Goal: Task Accomplishment & Management: Complete application form

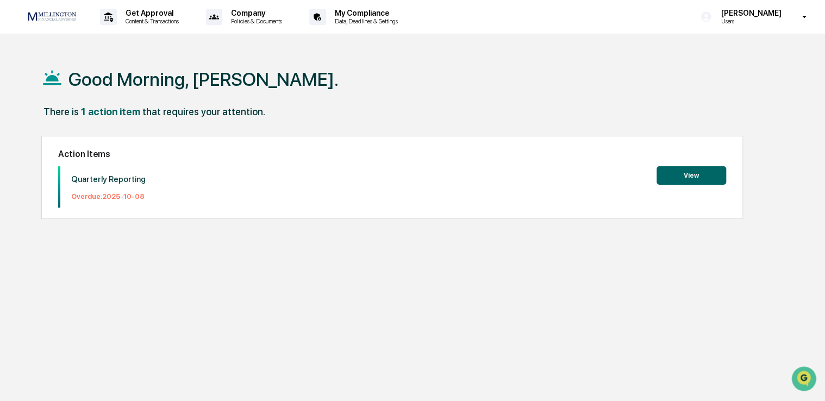
click at [697, 180] on button "View" at bounding box center [691, 175] width 70 height 18
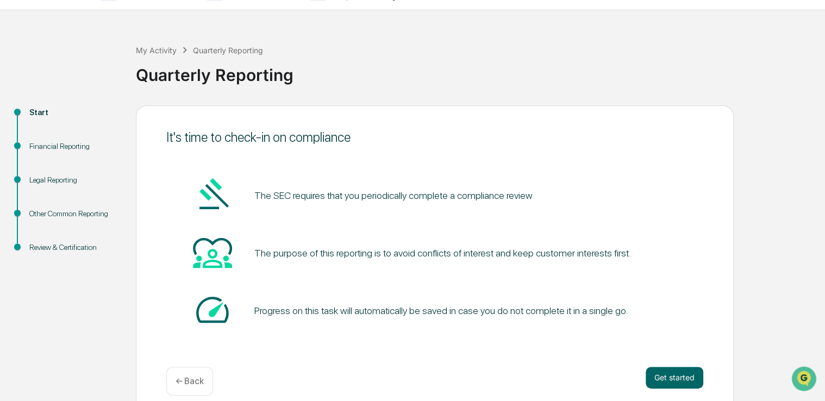
scroll to position [36, 0]
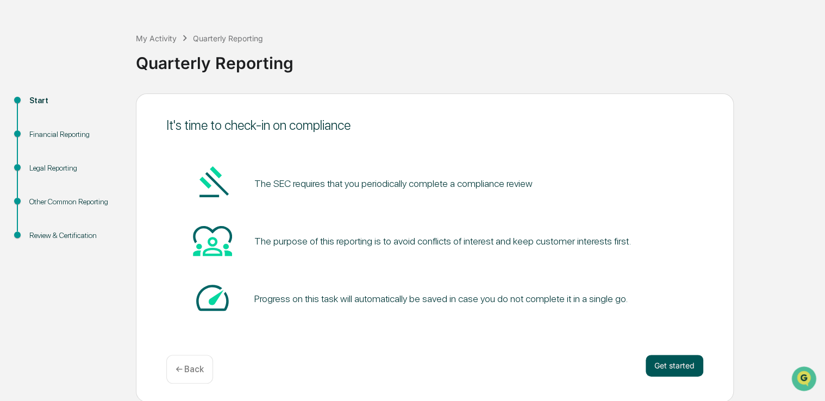
click at [678, 366] on button "Get started" at bounding box center [675, 366] width 58 height 22
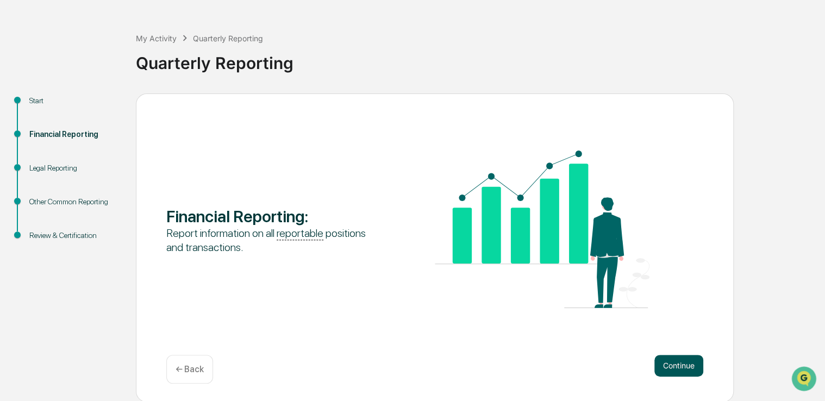
click at [674, 362] on button "Continue" at bounding box center [678, 366] width 49 height 22
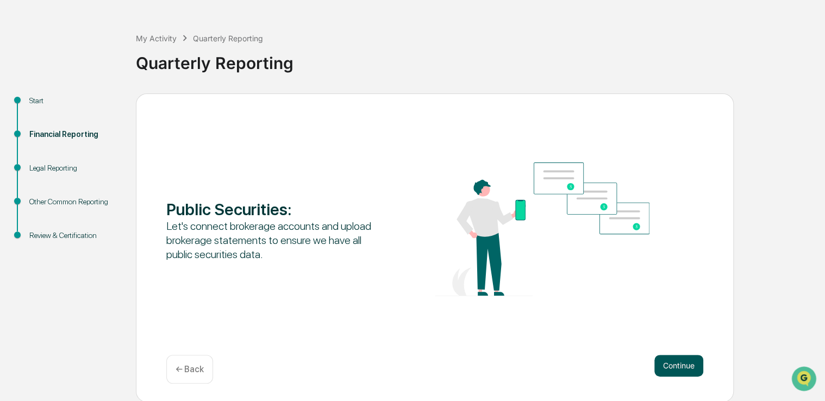
click at [670, 368] on button "Continue" at bounding box center [678, 366] width 49 height 22
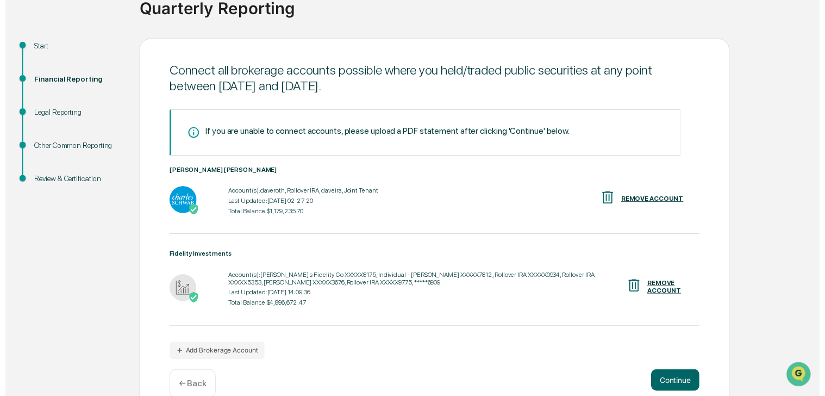
scroll to position [111, 0]
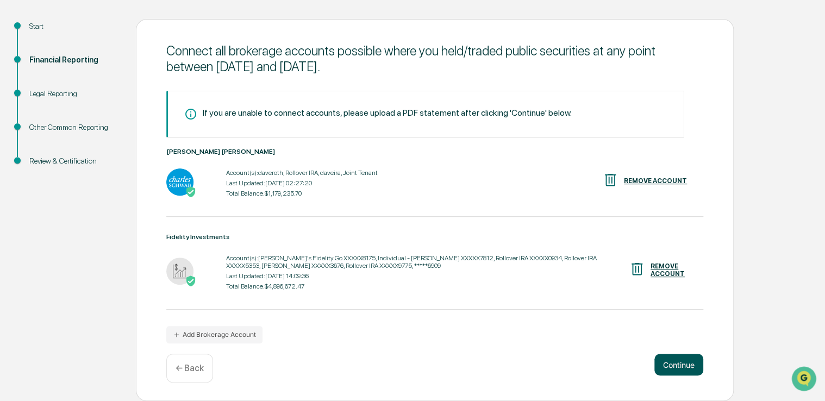
click at [678, 372] on button "Continue" at bounding box center [678, 365] width 49 height 22
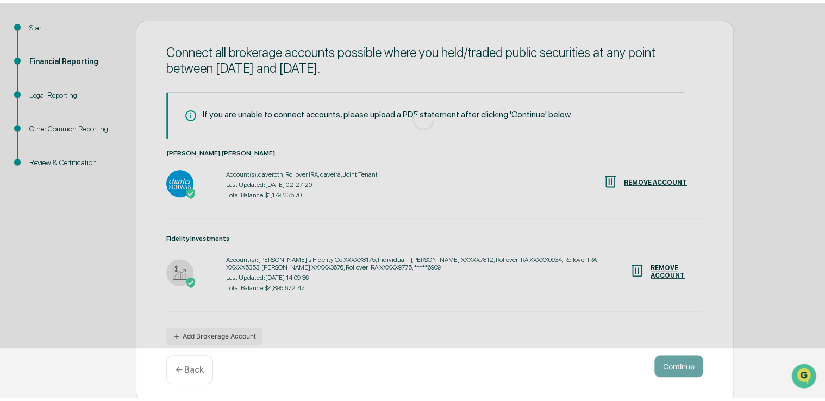
scroll to position [36, 0]
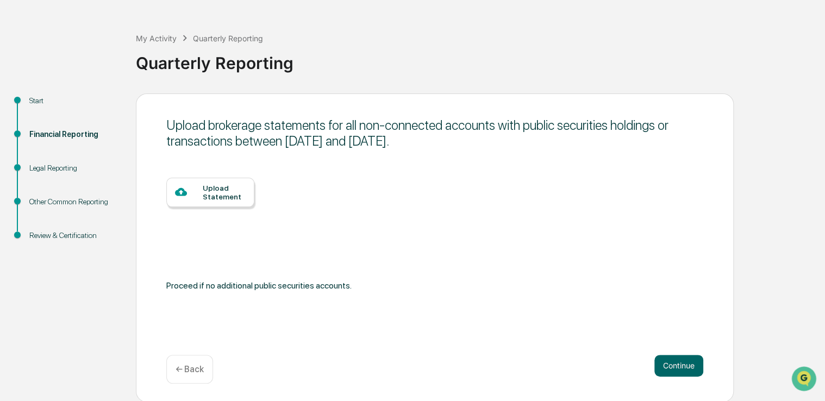
click at [196, 372] on p "← Back" at bounding box center [190, 369] width 28 height 10
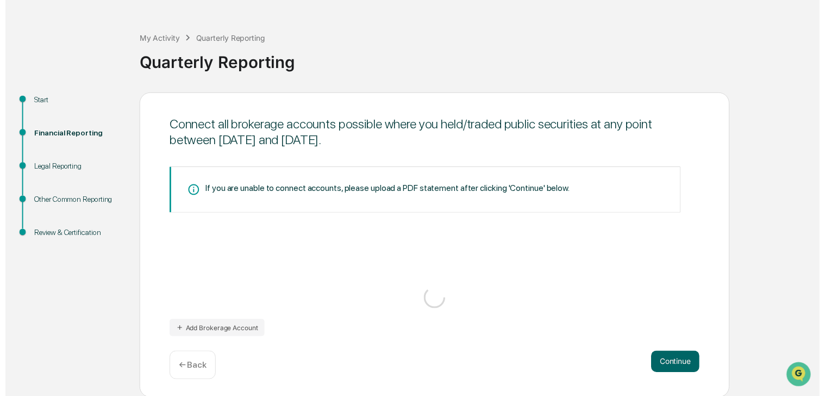
scroll to position [111, 0]
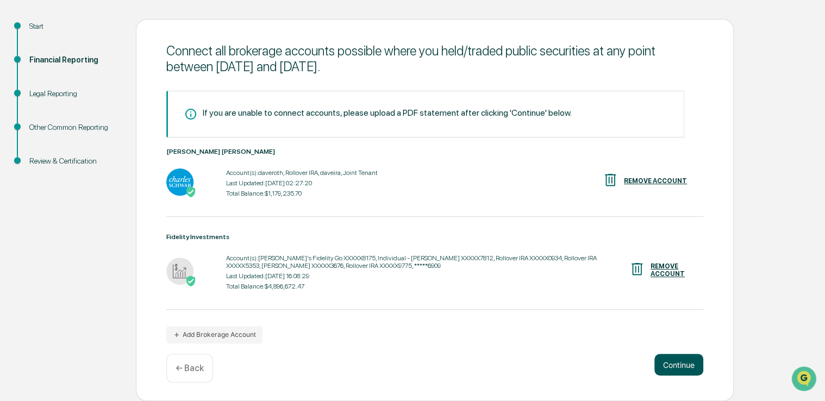
click at [693, 361] on button "Continue" at bounding box center [678, 365] width 49 height 22
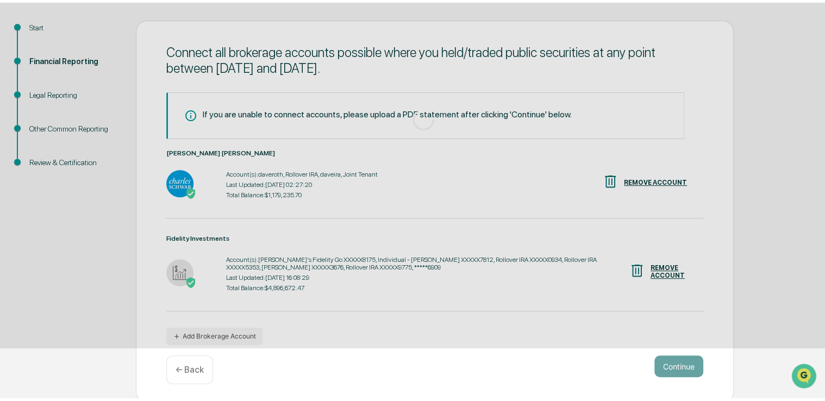
scroll to position [36, 0]
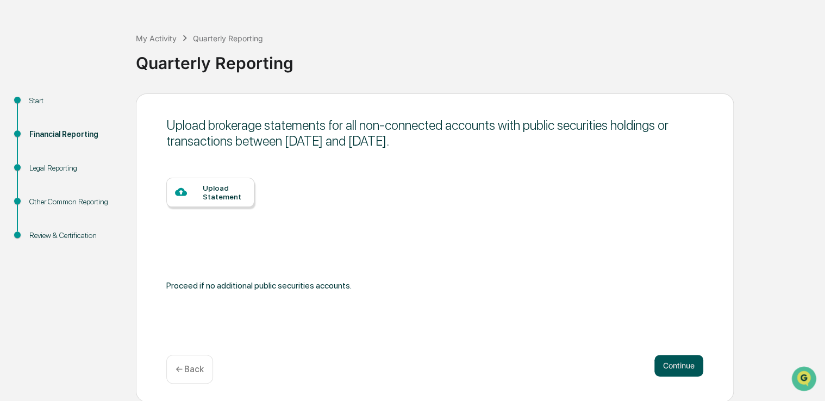
click at [675, 361] on button "Continue" at bounding box center [678, 366] width 49 height 22
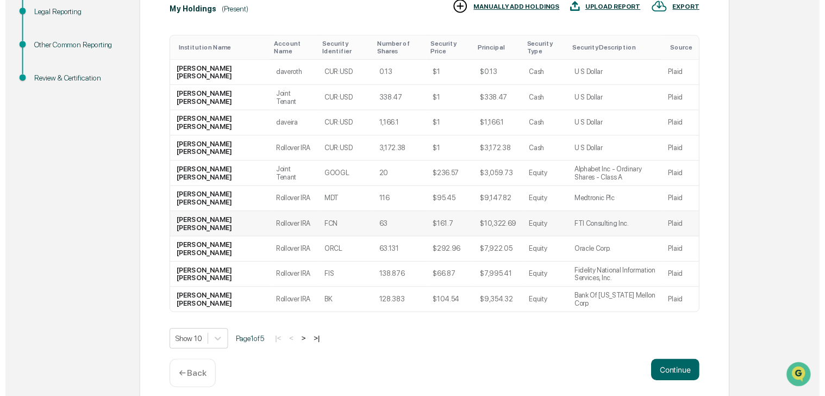
scroll to position [202, 0]
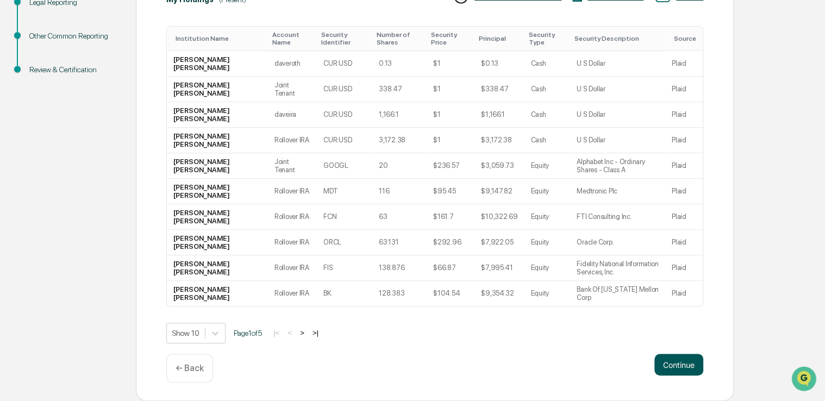
click at [681, 368] on button "Continue" at bounding box center [678, 365] width 49 height 22
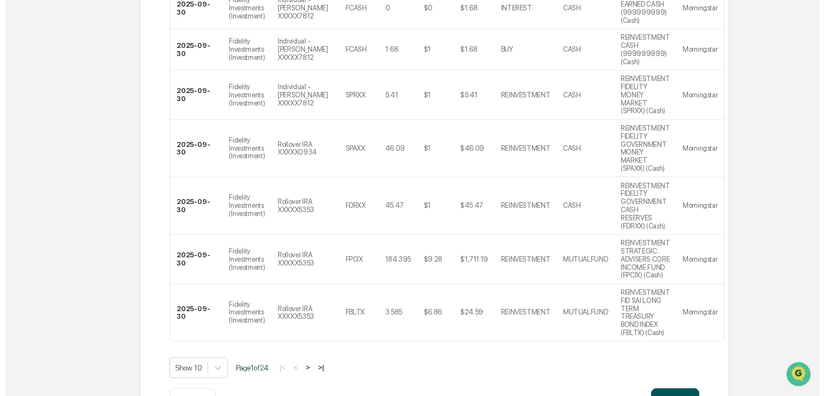
scroll to position [417, 0]
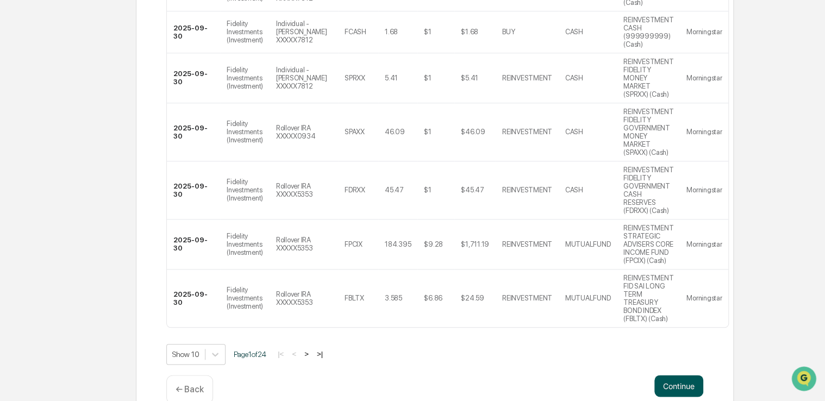
click at [676, 375] on button "Continue" at bounding box center [678, 386] width 49 height 22
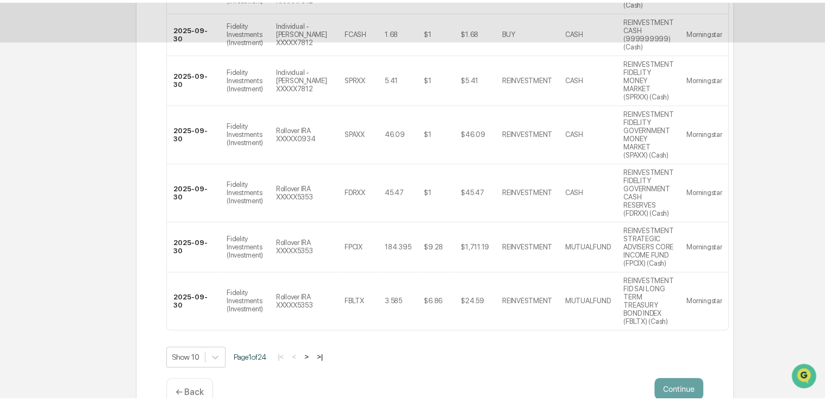
scroll to position [36, 0]
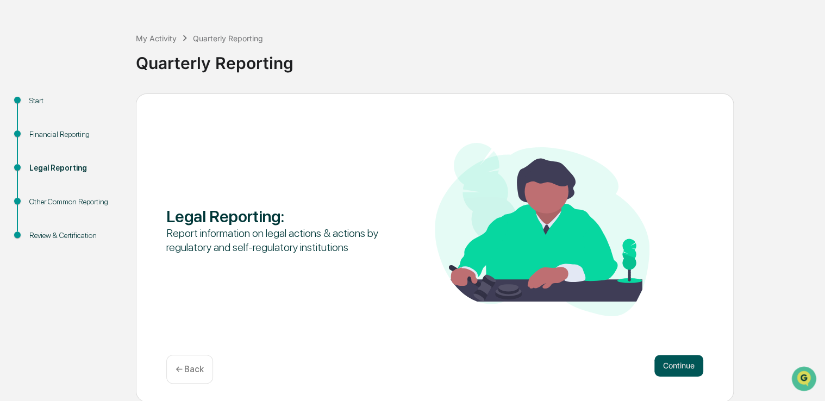
click at [680, 361] on button "Continue" at bounding box center [678, 366] width 49 height 22
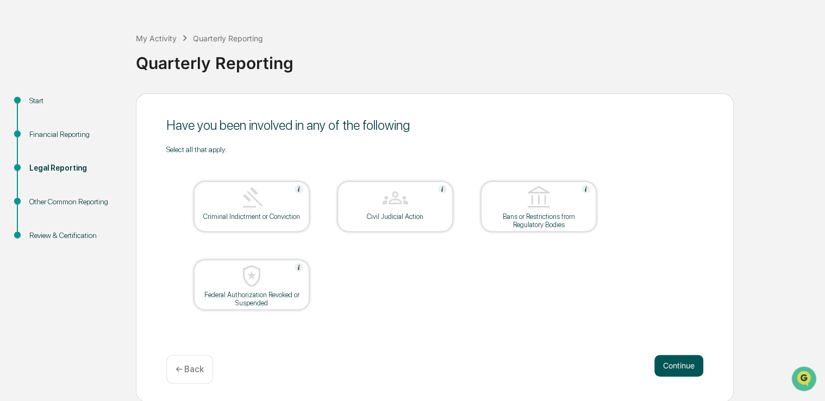
click at [685, 367] on button "Continue" at bounding box center [678, 366] width 49 height 22
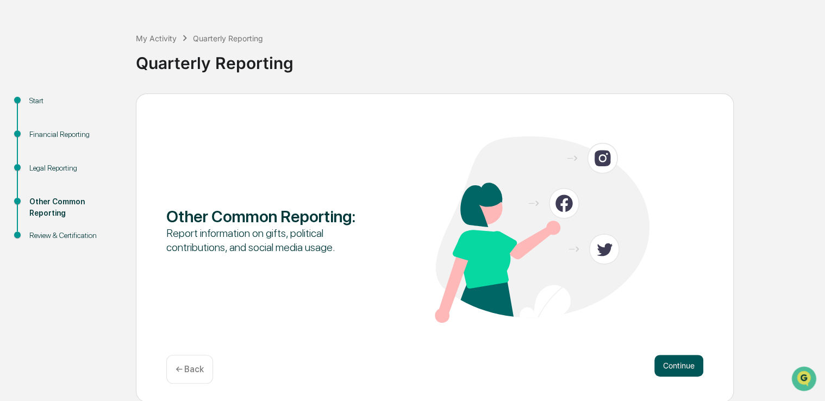
click at [662, 367] on button "Continue" at bounding box center [678, 366] width 49 height 22
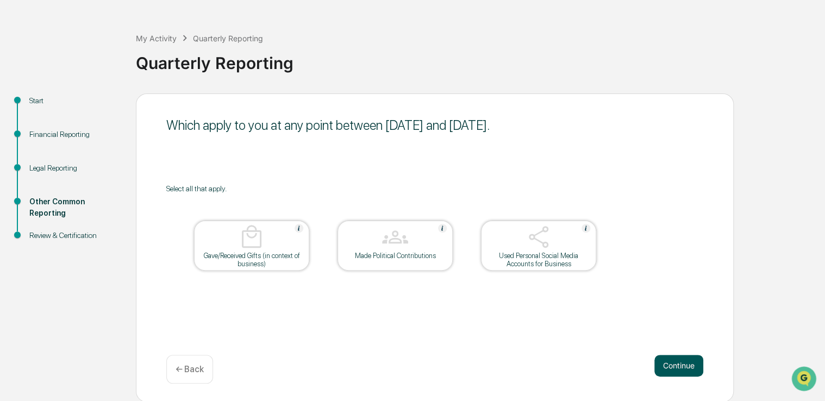
click at [683, 360] on button "Continue" at bounding box center [678, 366] width 49 height 22
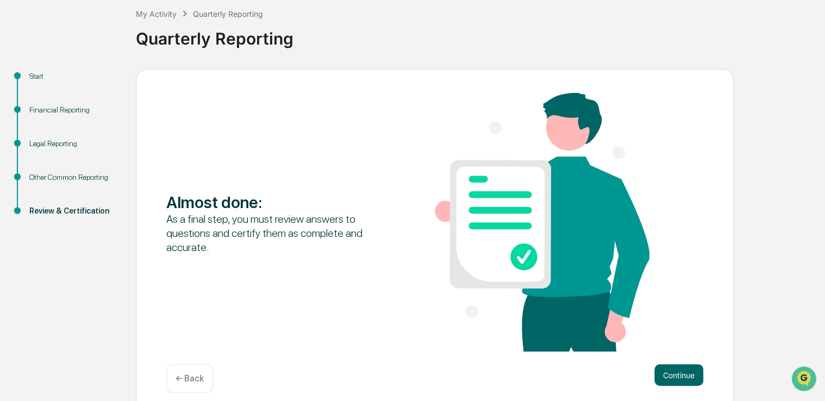
scroll to position [70, 0]
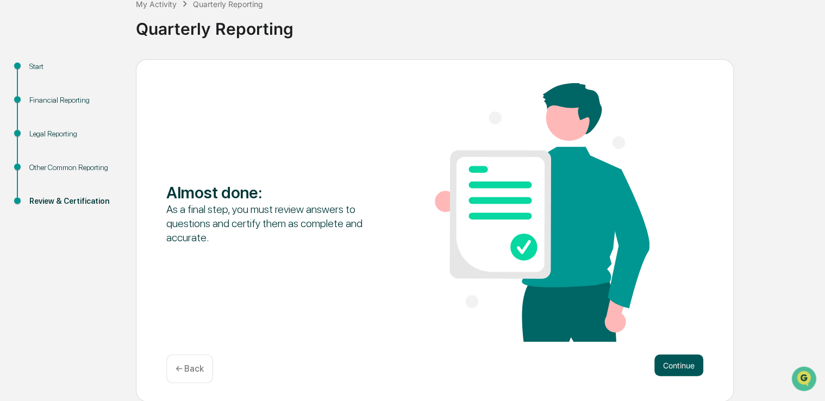
click at [673, 363] on button "Continue" at bounding box center [678, 365] width 49 height 22
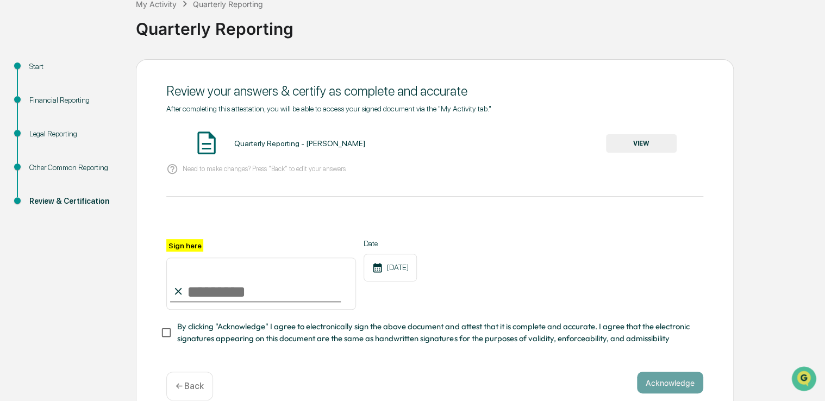
click at [189, 299] on input "Sign here" at bounding box center [261, 284] width 190 height 52
type input "**********"
click at [674, 389] on button "Acknowledge" at bounding box center [670, 383] width 66 height 22
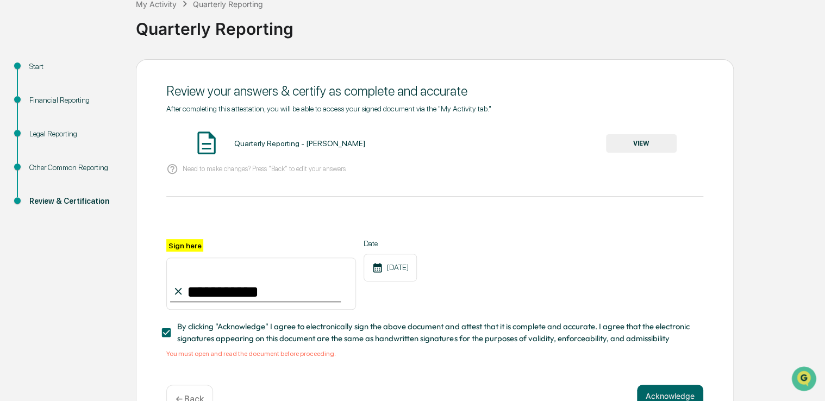
click at [630, 145] on button "VIEW" at bounding box center [641, 143] width 71 height 18
